Goal: Find specific page/section: Find specific page/section

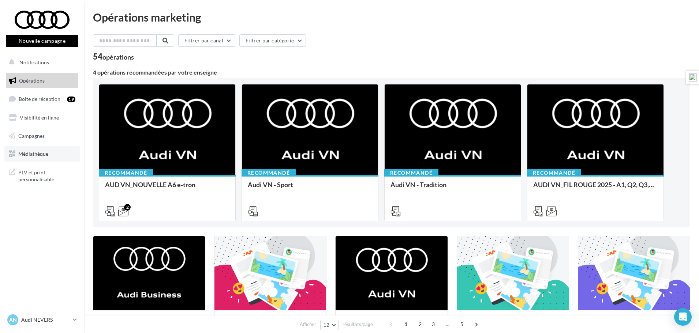
click at [31, 153] on span "Médiathèque" at bounding box center [33, 154] width 30 height 6
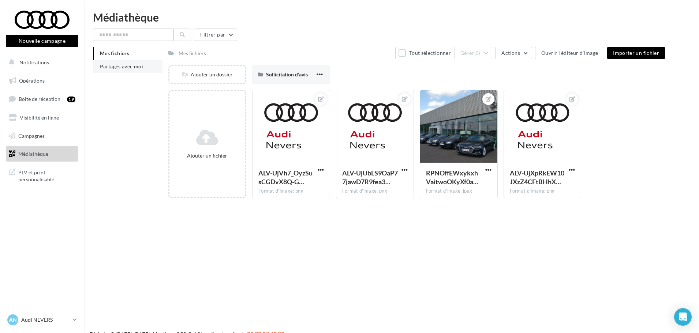
click at [125, 64] on span "Partagés avec moi" at bounding box center [121, 66] width 43 height 6
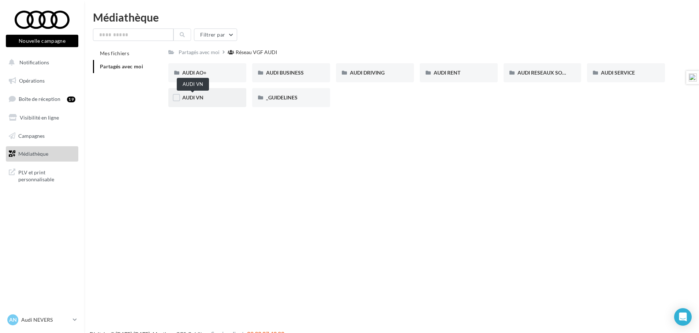
click at [189, 97] on span "AUDI VN" at bounding box center [192, 97] width 21 height 6
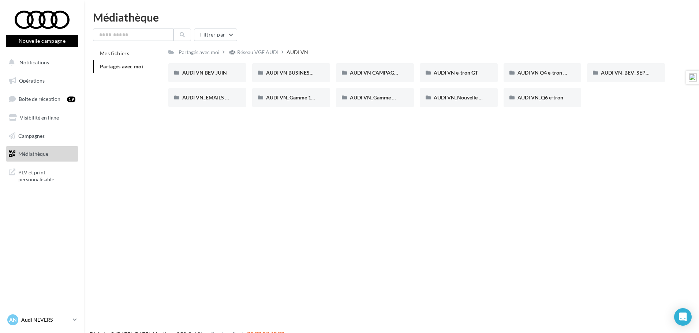
click at [46, 316] on div "AN Audi NEVERS audi-neve-dup" at bounding box center [38, 320] width 63 height 11
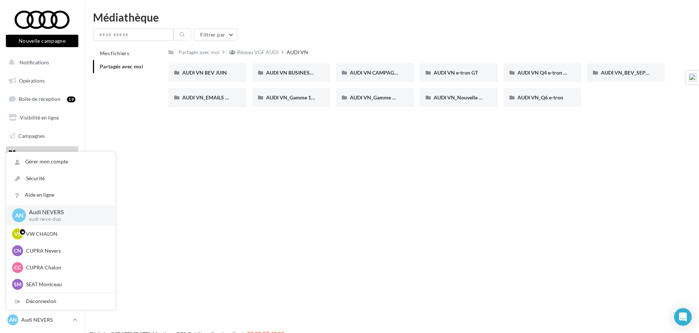
click at [112, 122] on div "Nouvelle campagne Nouvelle campagne Notifications Opérations Boîte de réception…" at bounding box center [349, 178] width 699 height 333
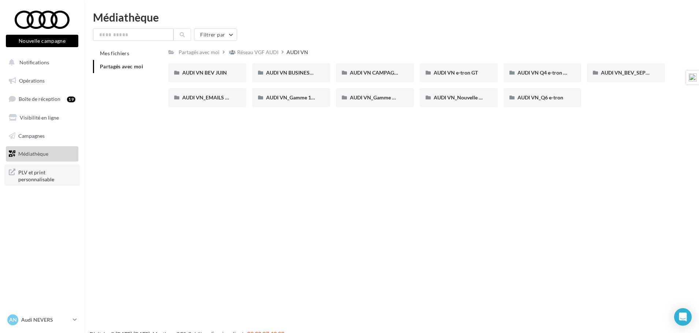
click at [38, 183] on span "PLV et print personnalisable" at bounding box center [46, 176] width 57 height 16
